Goal: Find specific page/section: Find specific page/section

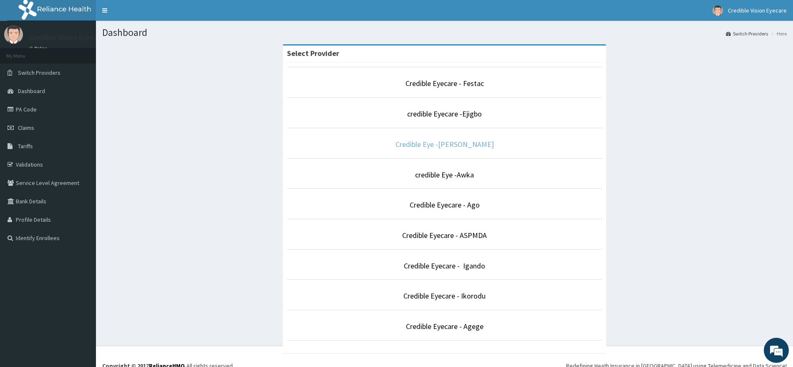
click at [451, 142] on link "Credible Eye -[PERSON_NAME]" at bounding box center [445, 144] width 98 height 10
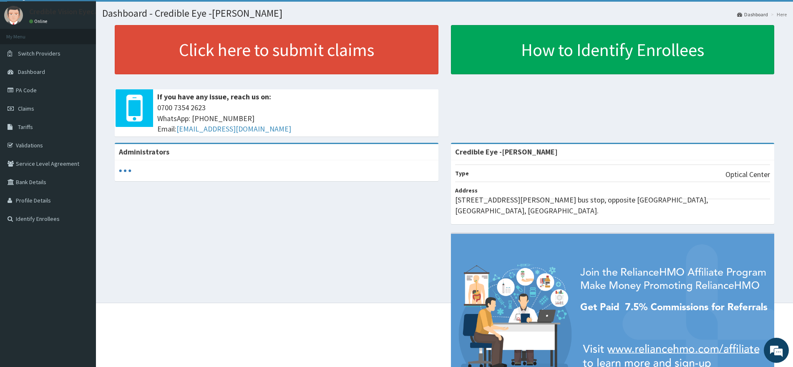
scroll to position [21, 0]
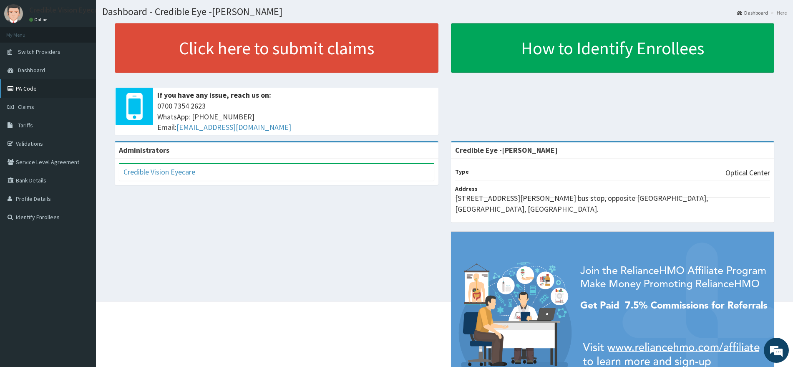
click at [35, 88] on link "PA Code" at bounding box center [48, 88] width 96 height 18
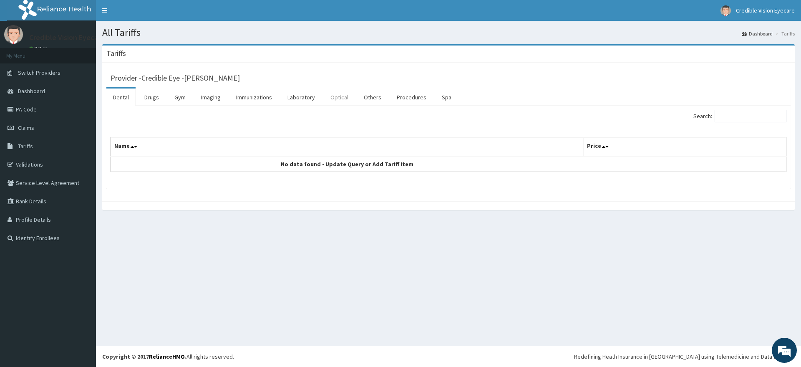
click at [340, 98] on link "Optical" at bounding box center [339, 97] width 31 height 18
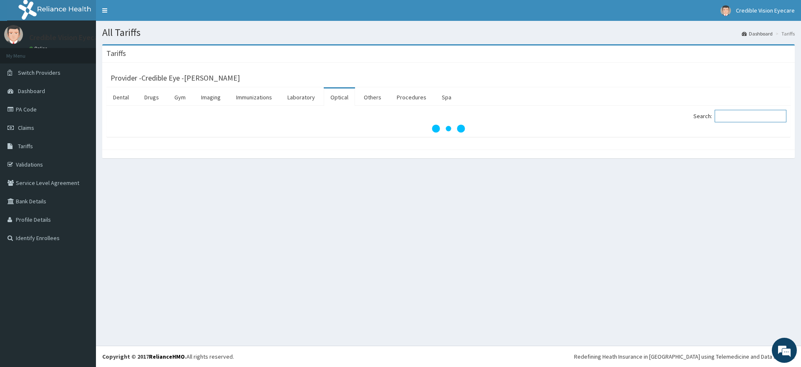
click at [758, 115] on input "Search:" at bounding box center [751, 116] width 72 height 13
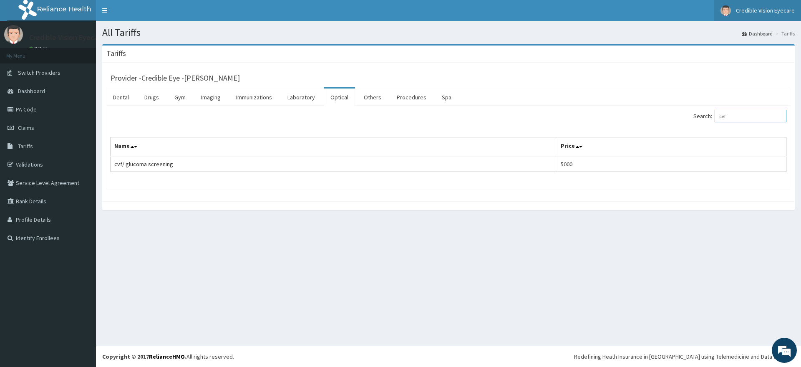
type input "cvf"
click at [32, 106] on link "PA Code" at bounding box center [48, 109] width 96 height 18
